Goal: Find specific page/section: Find specific page/section

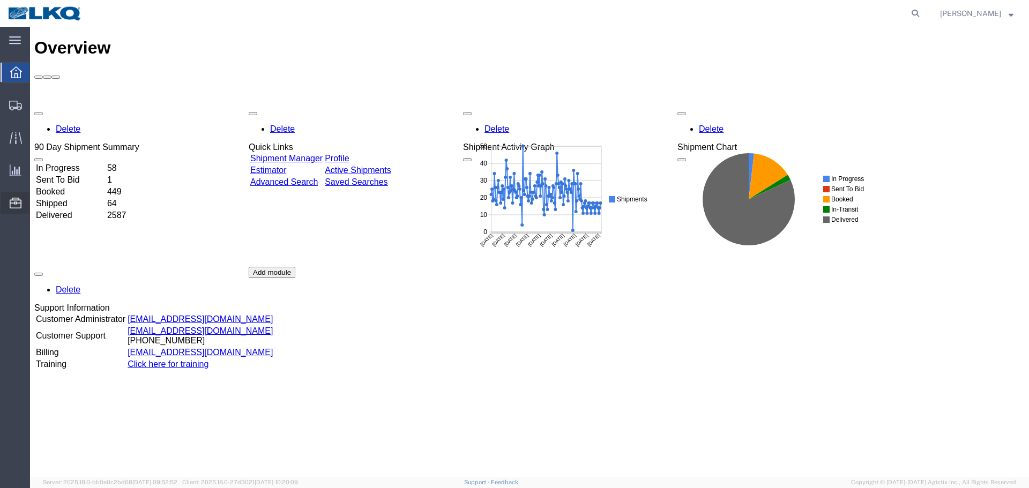
click at [0, 0] on span "Location Appointment" at bounding box center [0, 0] width 0 height 0
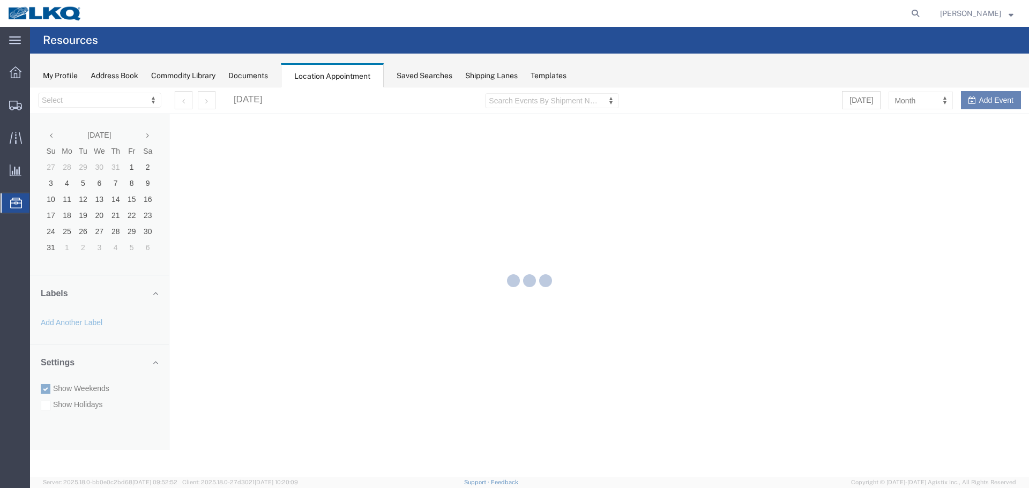
select select "27634"
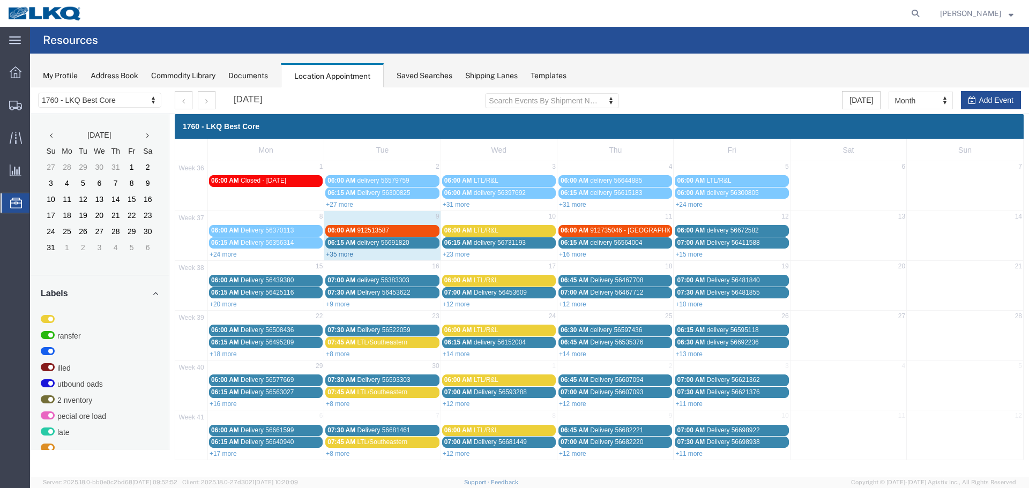
click at [344, 255] on link "+35 more" at bounding box center [339, 255] width 27 height 8
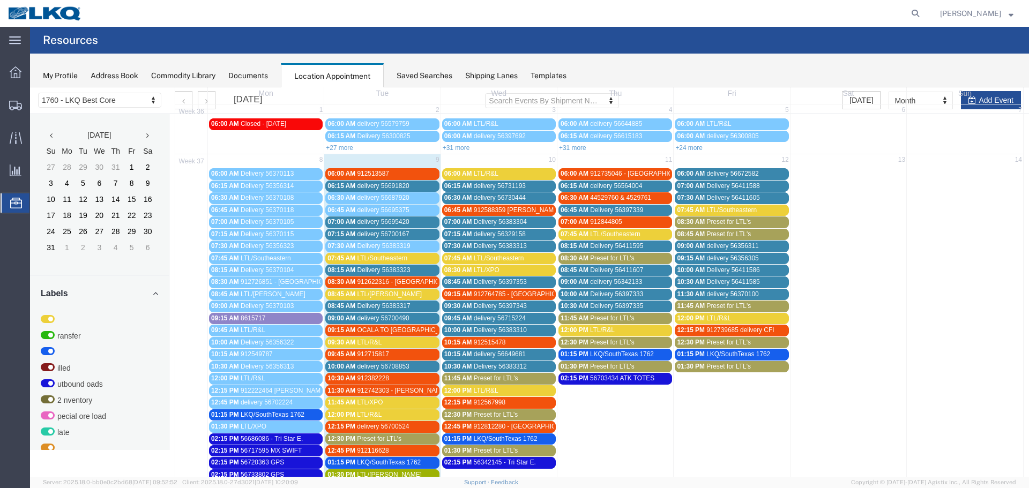
scroll to position [54, 0]
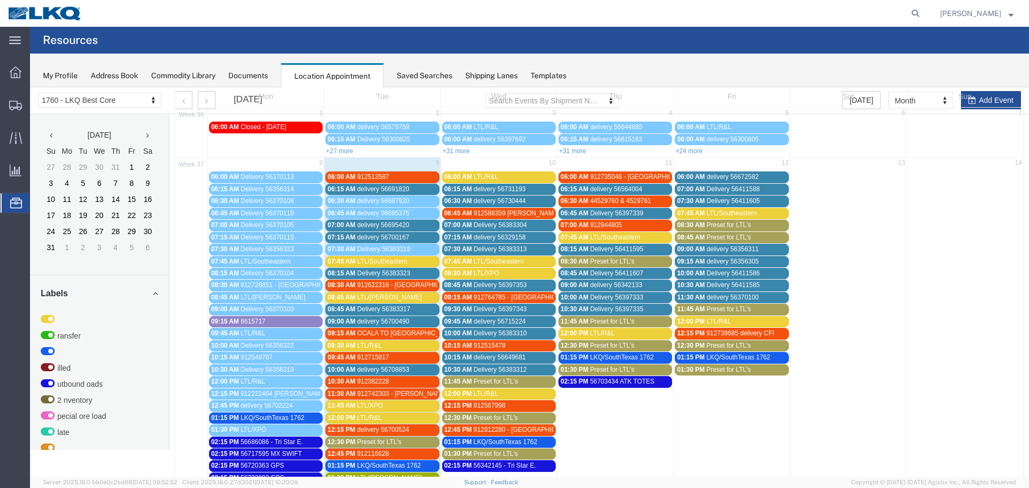
click at [411, 331] on span "OCALA TO [GEOGRAPHIC_DATA]- 912674899" at bounding box center [425, 334] width 136 height 8
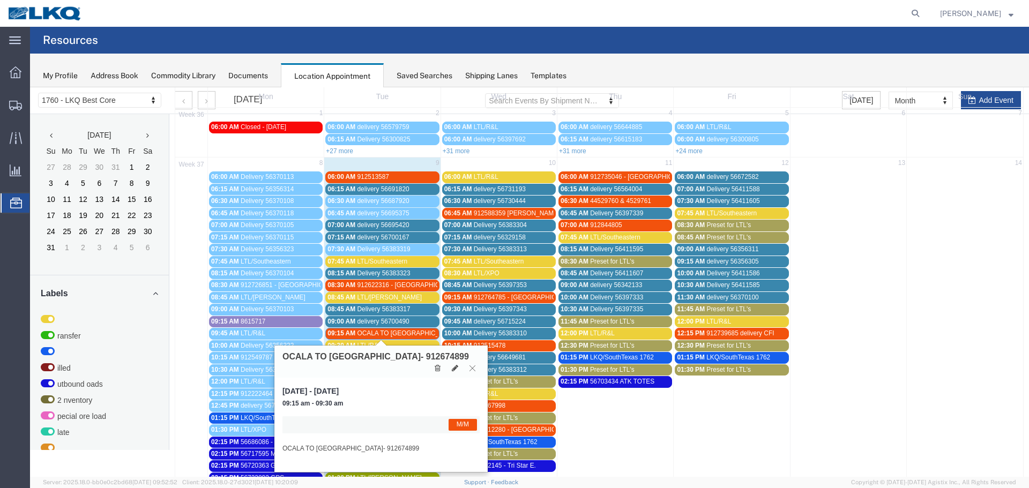
click at [474, 365] on icon at bounding box center [473, 368] width 6 height 6
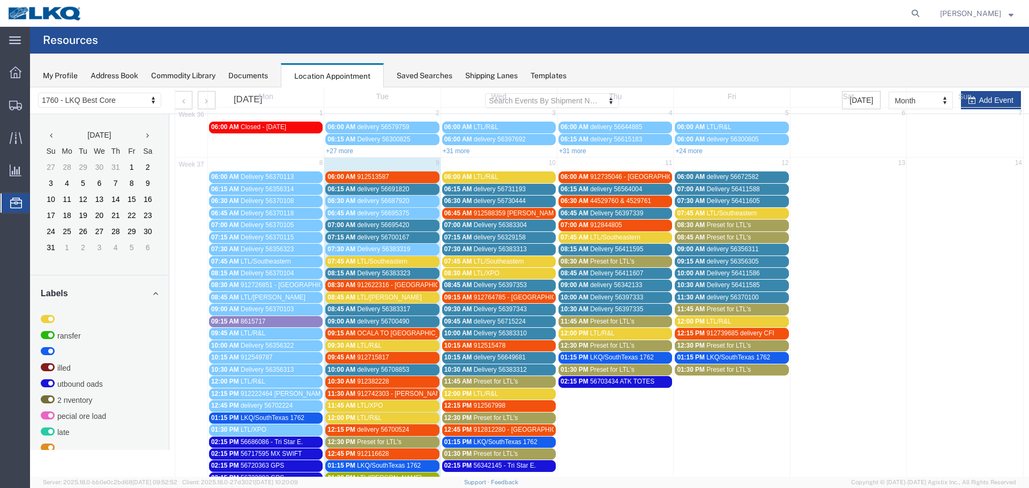
click at [404, 331] on span "OCALA TO [GEOGRAPHIC_DATA]- 912674899" at bounding box center [425, 334] width 136 height 8
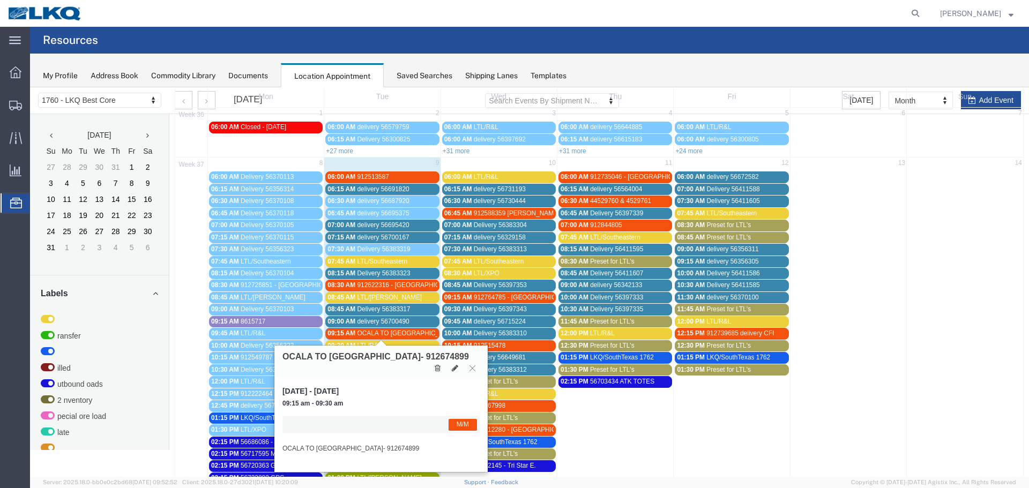
click at [404, 331] on span "OCALA TO [GEOGRAPHIC_DATA]- 912674899" at bounding box center [425, 334] width 136 height 8
